Goal: Navigation & Orientation: Find specific page/section

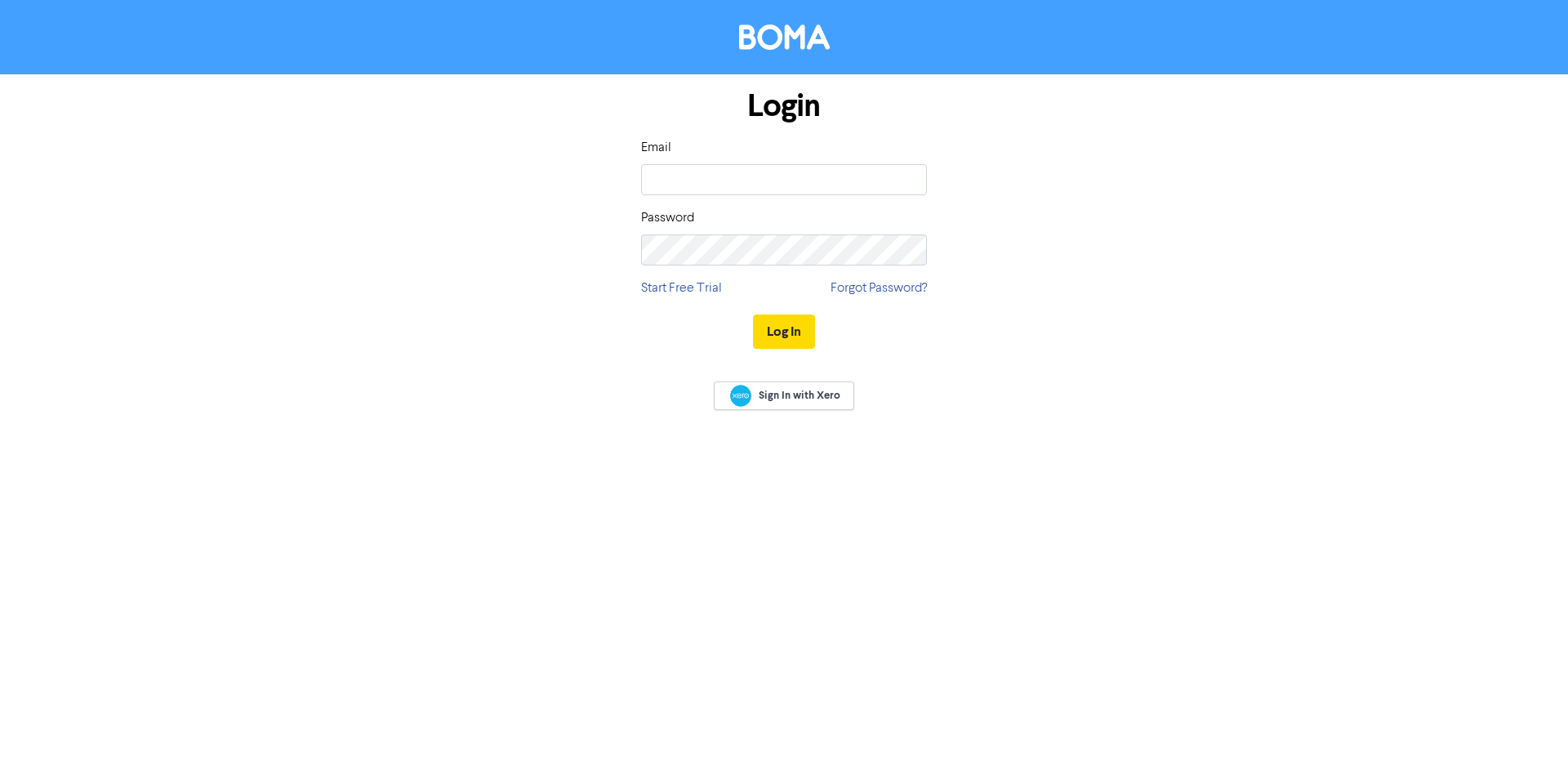
click at [744, 198] on div "Email Password" at bounding box center [784, 202] width 286 height 127
click at [744, 171] on input "email" at bounding box center [784, 179] width 286 height 31
type input "[EMAIL_ADDRESS][DOMAIN_NAME]"
click at [752, 314] on button "Log In" at bounding box center [783, 331] width 62 height 34
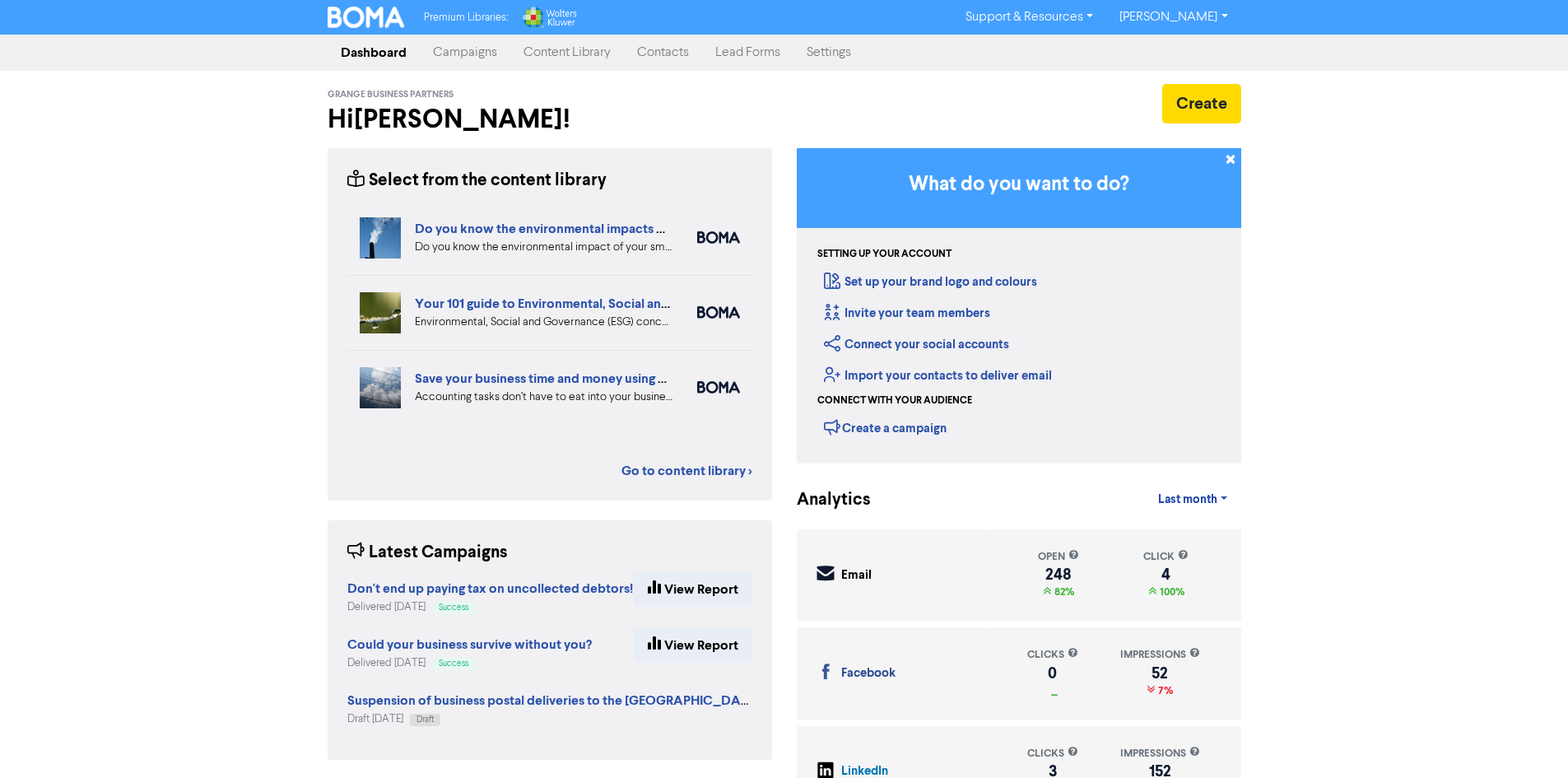
click at [561, 63] on link "Content Library" at bounding box center [567, 52] width 113 height 33
